Goal: Information Seeking & Learning: Understand process/instructions

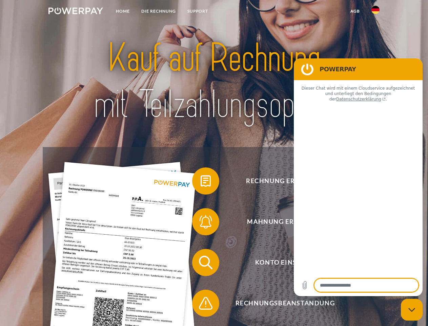
click at [76, 12] on img at bounding box center [75, 10] width 55 height 7
click at [376, 12] on img at bounding box center [376, 10] width 8 height 8
click at [355, 11] on link "agb" at bounding box center [355, 11] width 21 height 12
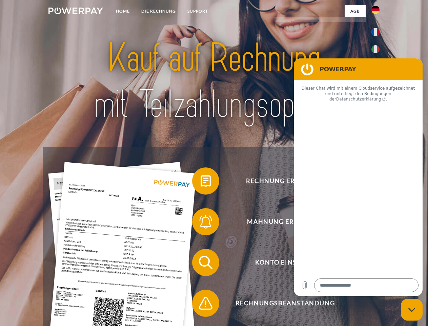
click at [201, 182] on span at bounding box center [196, 181] width 34 height 34
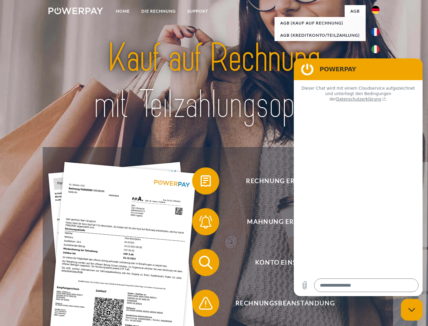
click at [201, 223] on span at bounding box center [196, 222] width 34 height 34
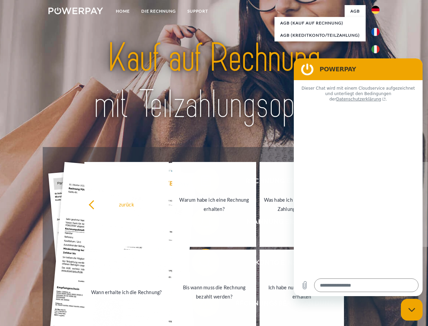
click at [201, 264] on link "Bis wann muss die Rechnung bezahlt werden?" at bounding box center [214, 291] width 84 height 85
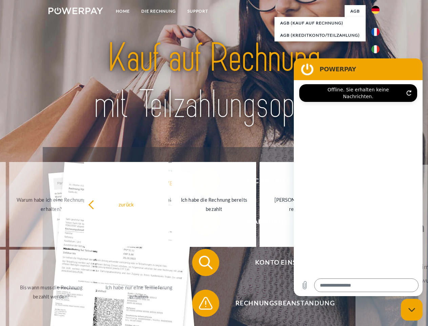
click at [201, 304] on span at bounding box center [196, 303] width 34 height 34
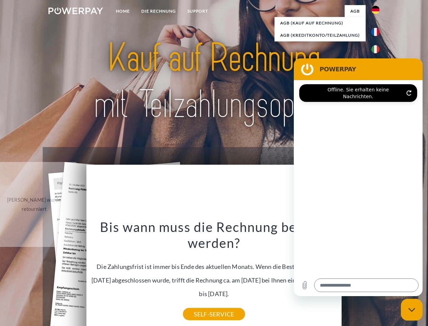
click at [412, 309] on icon "Messaging-Fenster schließen" at bounding box center [412, 309] width 7 height 4
type textarea "*"
